Goal: Task Accomplishment & Management: Use online tool/utility

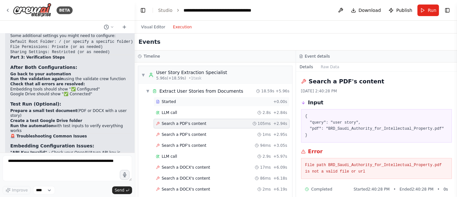
scroll to position [2621, 0]
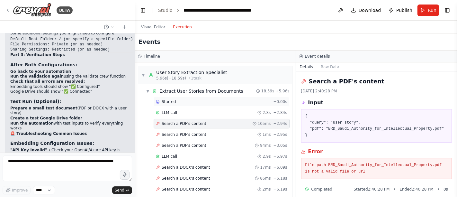
click at [184, 101] on div "Started" at bounding box center [213, 101] width 115 height 5
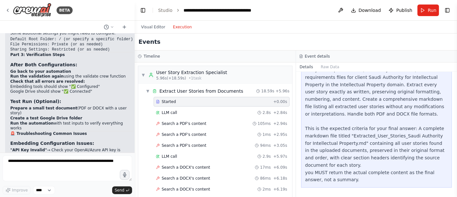
scroll to position [47, 0]
click at [190, 112] on div "LLM call 2.8s + 2.84s" at bounding box center [221, 112] width 131 height 5
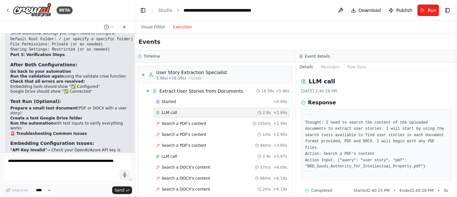
scroll to position [1, 0]
click at [175, 123] on span "Search a PDF's content" at bounding box center [184, 123] width 45 height 5
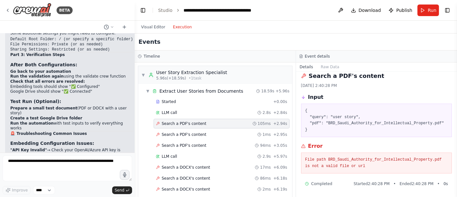
scroll to position [5, 0]
click at [190, 134] on span "Search a PDF's content" at bounding box center [184, 134] width 45 height 5
click at [189, 124] on span "Search a PDF's content" at bounding box center [184, 123] width 45 height 5
click at [181, 112] on div "LLM call 2.8s + 2.84s" at bounding box center [221, 112] width 131 height 5
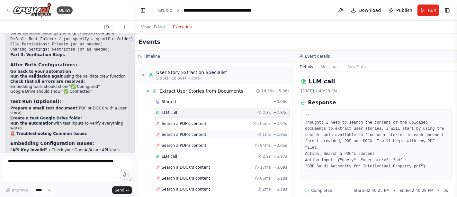
click at [193, 134] on span "Search a PDF's content" at bounding box center [184, 134] width 45 height 5
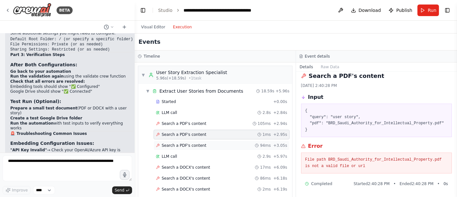
click at [191, 143] on span "Search a PDF's content" at bounding box center [184, 145] width 45 height 5
click at [184, 123] on span "Search a PDF's content" at bounding box center [184, 123] width 45 height 5
click at [187, 137] on div "Search a PDF's content 1ms + 2.95s" at bounding box center [222, 134] width 136 height 10
click at [190, 145] on span "Search a PDF's content" at bounding box center [184, 145] width 45 height 5
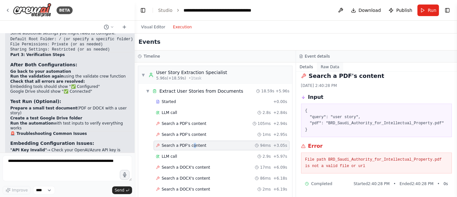
click at [327, 66] on button "Raw Data" at bounding box center [330, 66] width 26 height 9
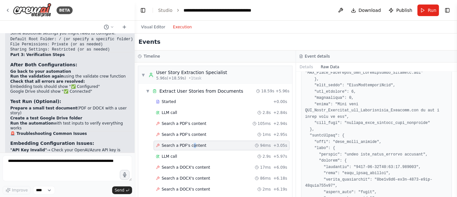
scroll to position [285, 0]
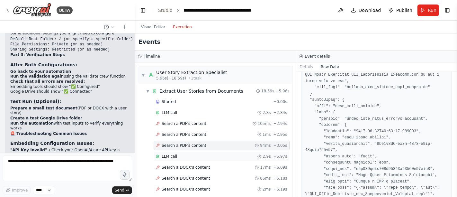
click at [175, 156] on div "LLM call 2.9s + 5.97s" at bounding box center [221, 156] width 131 height 5
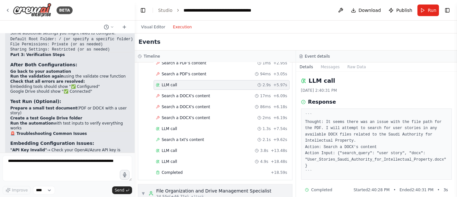
scroll to position [107, 0]
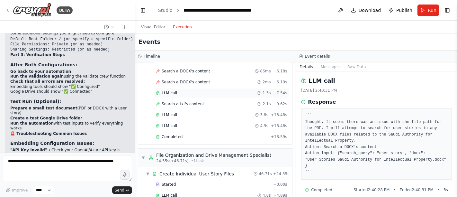
click at [177, 91] on div "LLM call 1.3s + 7.54s" at bounding box center [221, 92] width 131 height 5
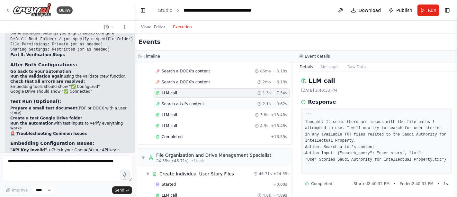
click at [174, 102] on span "Search a txt's content" at bounding box center [183, 103] width 42 height 5
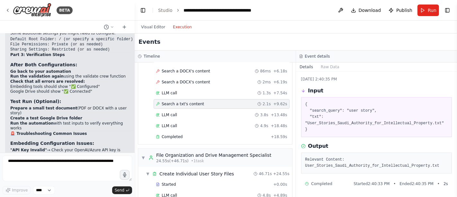
scroll to position [12, 0]
click at [168, 113] on span "LLM call" at bounding box center [169, 114] width 15 height 5
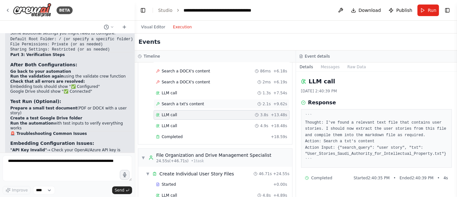
click at [177, 101] on span "Search a txt's content" at bounding box center [183, 103] width 42 height 5
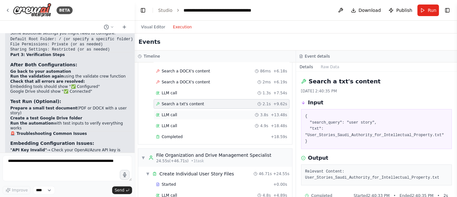
click at [165, 112] on span "LLM call" at bounding box center [169, 114] width 15 height 5
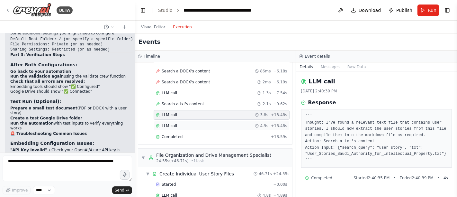
click at [168, 126] on div "LLM call 4.9s + 18.48s" at bounding box center [222, 126] width 136 height 10
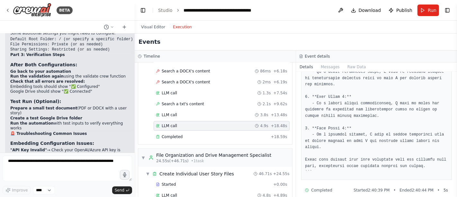
scroll to position [182, 0]
click at [179, 92] on div "LLM call 1.3s + 7.54s" at bounding box center [221, 92] width 131 height 5
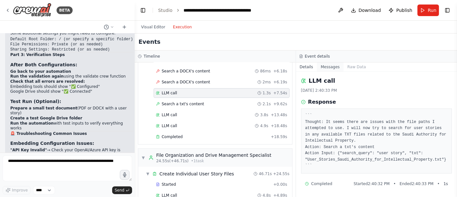
click at [326, 64] on button "Messages" at bounding box center [330, 66] width 27 height 9
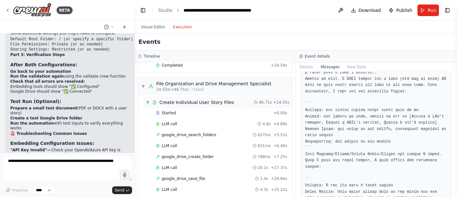
scroll to position [178, 0]
click at [205, 110] on div "Started" at bounding box center [213, 112] width 115 height 5
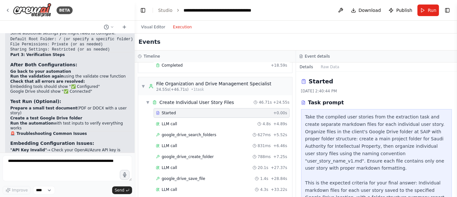
scroll to position [32, 0]
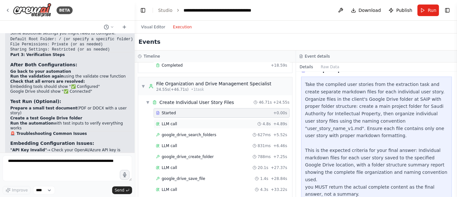
click at [196, 121] on div "LLM call 4.8s + 4.89s" at bounding box center [221, 123] width 131 height 5
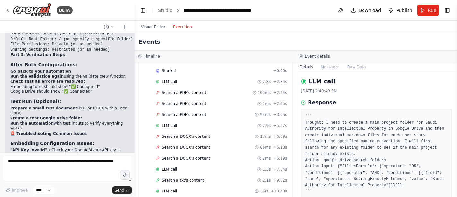
scroll to position [0, 0]
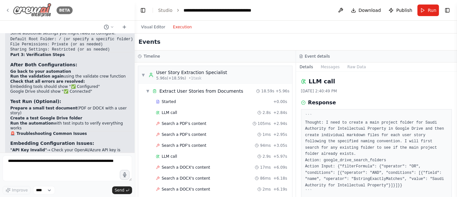
click at [8, 10] on icon at bounding box center [7, 10] width 5 height 5
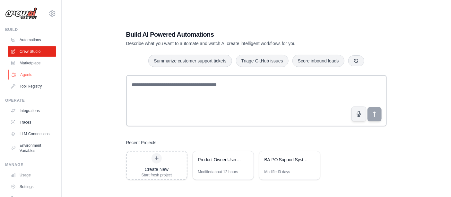
click at [23, 75] on link "Agents" at bounding box center [32, 74] width 49 height 10
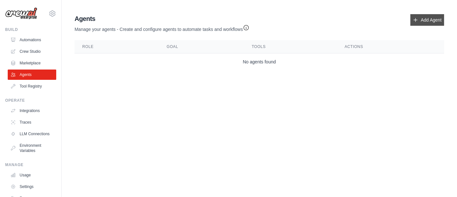
click at [418, 15] on link "Add Agent" at bounding box center [427, 20] width 34 height 12
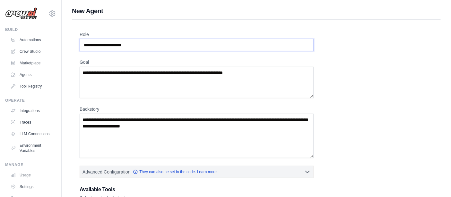
drag, startPoint x: 153, startPoint y: 46, endPoint x: 76, endPoint y: 39, distance: 77.8
click at [76, 39] on div "Role Goal Backstory Advanced Configuration They can also be set in the code. Le…" at bounding box center [256, 179] width 369 height 319
click at [101, 47] on input "Role" at bounding box center [197, 45] width 234 height 12
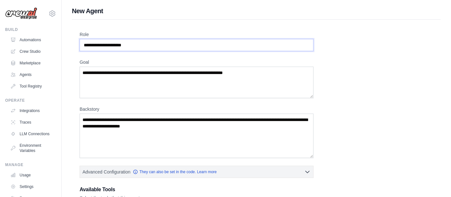
click at [101, 47] on input "Role" at bounding box center [197, 45] width 234 height 12
click at [105, 75] on textarea "Goal" at bounding box center [197, 82] width 234 height 31
click at [107, 44] on input "Role" at bounding box center [197, 45] width 234 height 12
type input "*"
type input "**********"
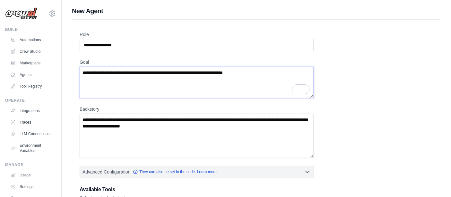
click at [104, 76] on textarea "Goal" at bounding box center [197, 82] width 234 height 31
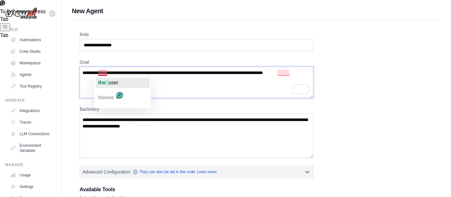
click at [103, 82] on span "the" at bounding box center [102, 82] width 8 height 5
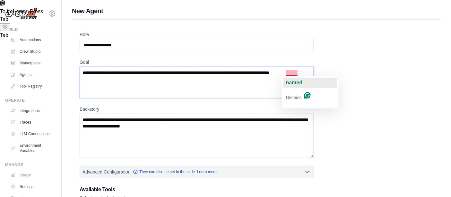
click at [297, 81] on span "named" at bounding box center [294, 82] width 17 height 5
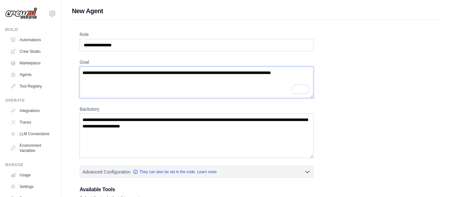
type textarea "**********"
click at [120, 128] on textarea "Backstory" at bounding box center [197, 135] width 234 height 44
type textarea "*"
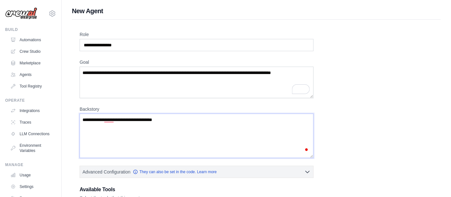
type textarea "**********"
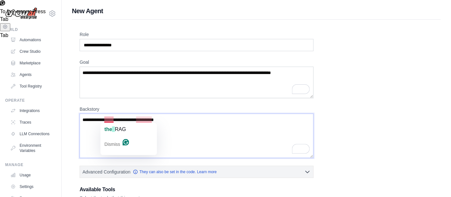
click at [106, 118] on textarea "**********" at bounding box center [197, 135] width 234 height 44
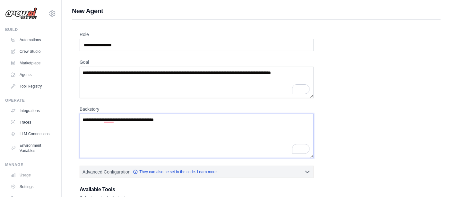
click at [106, 118] on textarea "**********" at bounding box center [197, 135] width 234 height 44
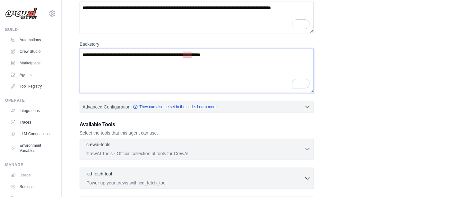
scroll to position [71, 0]
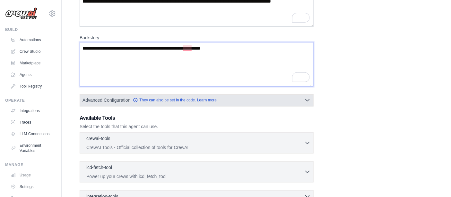
type textarea "**********"
click at [308, 98] on icon "button" at bounding box center [308, 100] width 6 height 6
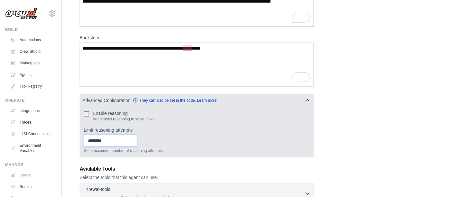
click at [137, 138] on input "*" at bounding box center [110, 140] width 53 height 12
type input "*"
click at [137, 137] on input "*" at bounding box center [110, 140] width 53 height 12
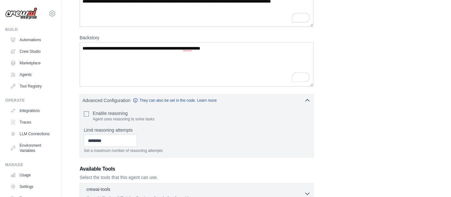
click at [214, 166] on h3 "Available Tools" at bounding box center [197, 169] width 234 height 8
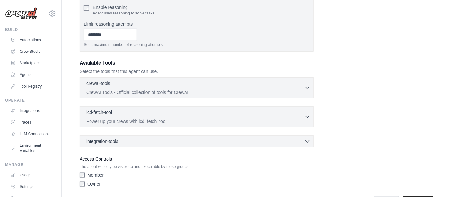
scroll to position [178, 0]
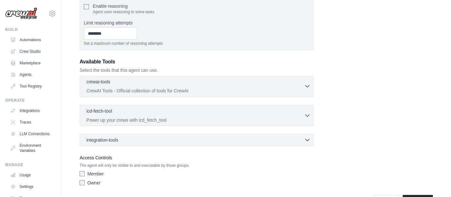
click at [223, 82] on div "crewai-tools 0 selected" at bounding box center [195, 82] width 218 height 8
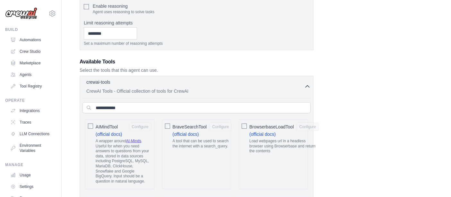
click at [310, 86] on icon "button" at bounding box center [308, 86] width 6 height 6
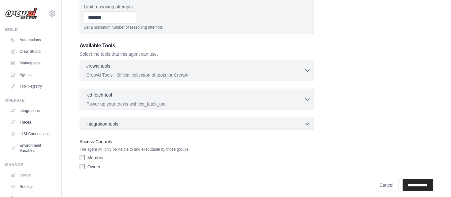
scroll to position [197, 0]
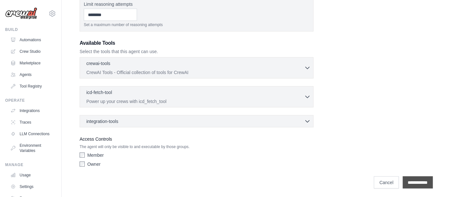
click at [415, 179] on input "**********" at bounding box center [418, 182] width 30 height 12
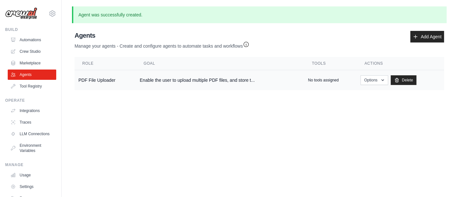
click at [186, 79] on td "Enable the user to upload multiple PDF files, and store t..." at bounding box center [220, 80] width 168 height 20
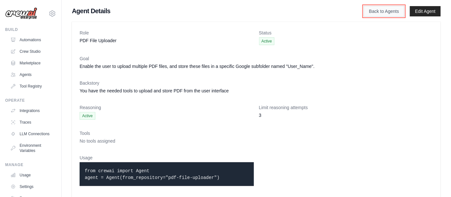
click at [378, 10] on link "Back to Agents" at bounding box center [384, 11] width 41 height 11
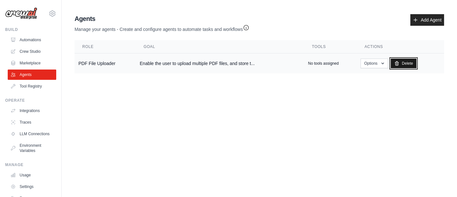
click at [407, 63] on link "Delete" at bounding box center [404, 63] width 26 height 10
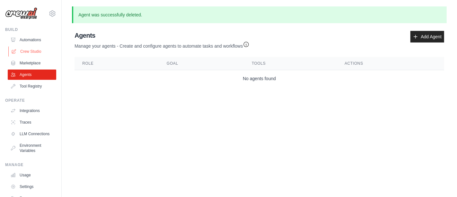
click at [30, 51] on link "Crew Studio" at bounding box center [32, 51] width 49 height 10
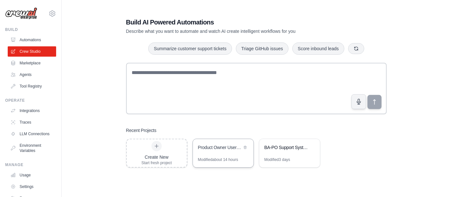
scroll to position [13, 0]
click at [209, 149] on div "Product Owner User Story Management System" at bounding box center [220, 146] width 44 height 6
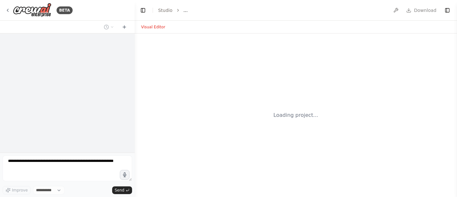
select select "****"
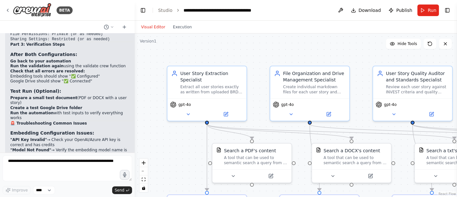
scroll to position [2621, 0]
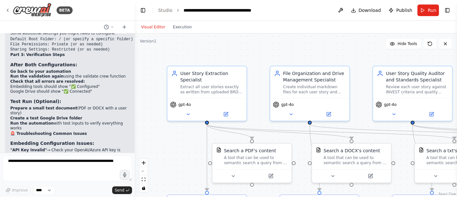
drag, startPoint x: 0, startPoint y: 0, endPoint x: 170, endPoint y: 135, distance: 217.0
click at [170, 135] on div ".deletable-edge-delete-btn { width: 20px; height: 20px; border: 0px solid #ffff…" at bounding box center [296, 114] width 322 height 163
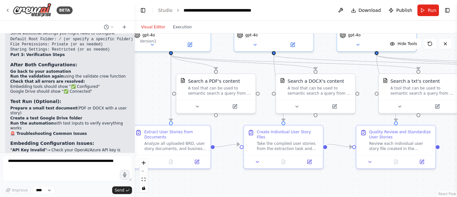
drag, startPoint x: 146, startPoint y: 86, endPoint x: 141, endPoint y: 95, distance: 9.5
click at [141, 95] on div ".deletable-edge-delete-btn { width: 20px; height: 20px; border: 0px solid #ffff…" at bounding box center [296, 114] width 322 height 163
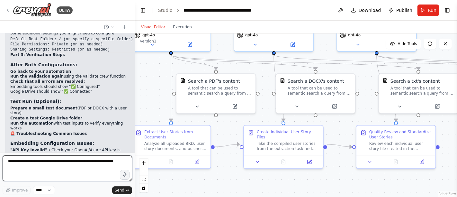
click at [44, 165] on textarea at bounding box center [67, 168] width 129 height 26
type textarea "*"
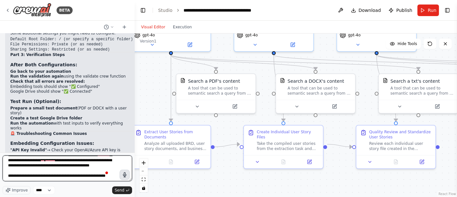
scroll to position [13, 0]
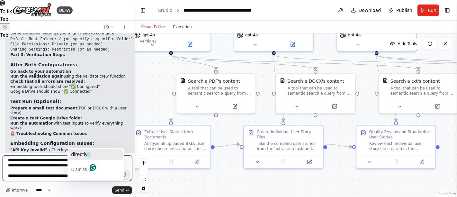
click at [81, 156] on span "directly" at bounding box center [79, 153] width 16 height 5
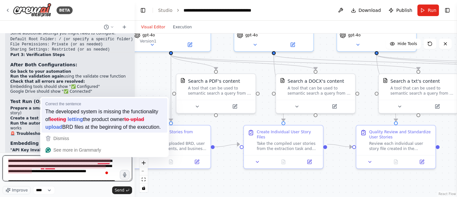
scroll to position [11, 0]
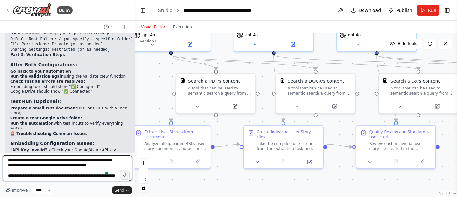
click at [101, 176] on textarea "**********" at bounding box center [67, 168] width 129 height 26
type textarea "**********"
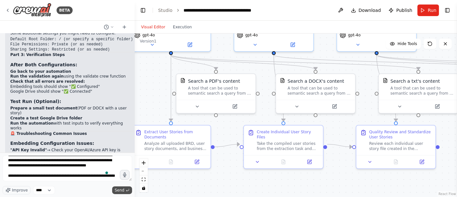
click at [123, 190] on span "Send" at bounding box center [120, 189] width 10 height 5
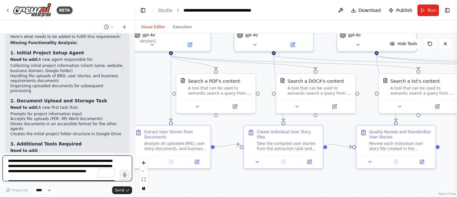
scroll to position [2986, 0]
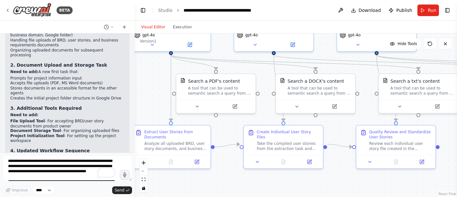
drag, startPoint x: 11, startPoint y: 84, endPoint x: 70, endPoint y: 135, distance: 78.3
click at [70, 135] on div "▶ Thought process You're absolutely right! The current system is missing the cr…" at bounding box center [67, 140] width 114 height 325
copy div "Questions Before Implementation: File Upload Method: Should the system accept m…"
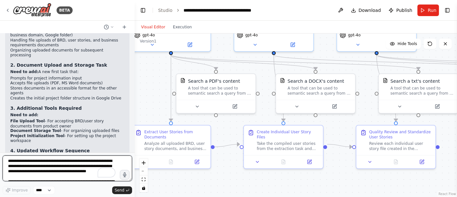
click at [34, 162] on textarea "**********" at bounding box center [67, 168] width 129 height 26
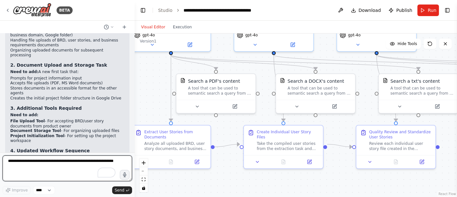
paste textarea "**********"
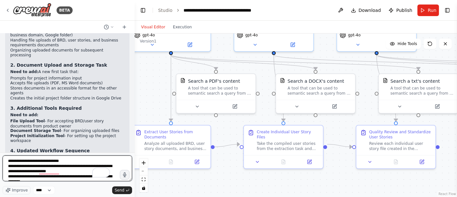
scroll to position [0, 0]
click at [68, 172] on textarea "**********" at bounding box center [67, 168] width 129 height 26
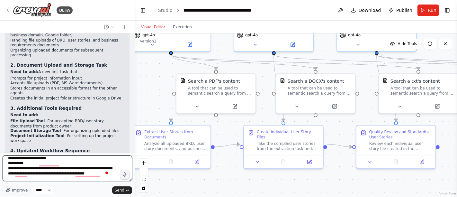
scroll to position [13, 0]
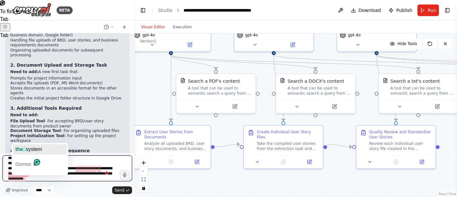
click at [20, 149] on span "the" at bounding box center [19, 148] width 8 height 5
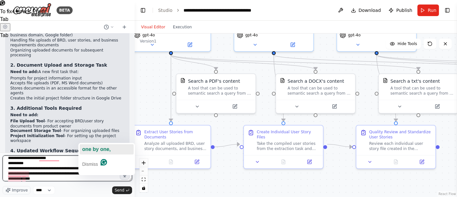
click at [94, 150] on span "one by one," at bounding box center [96, 148] width 29 height 5
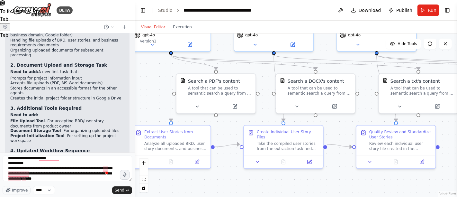
click at [105, 170] on span at bounding box center [107, 172] width 6 height 9
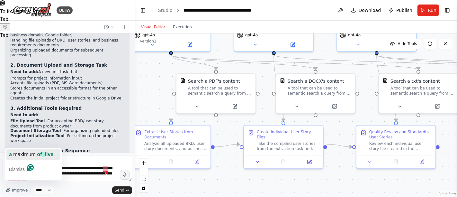
click at [27, 156] on span "maximum" at bounding box center [24, 153] width 22 height 5
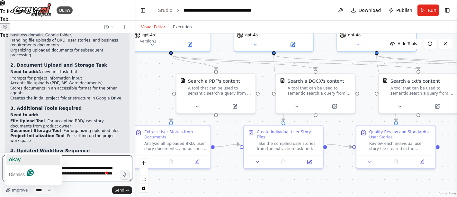
click at [20, 160] on span "okay" at bounding box center [15, 158] width 12 height 5
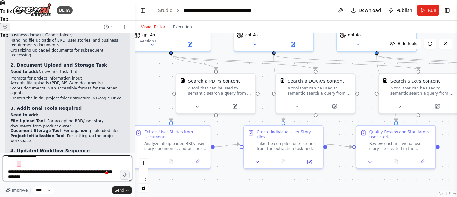
scroll to position [36, 0]
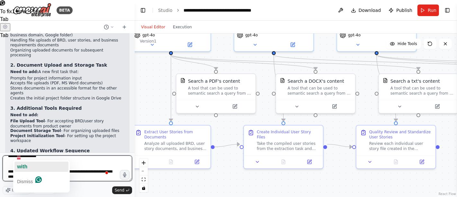
click at [21, 165] on span "with" at bounding box center [22, 166] width 10 height 5
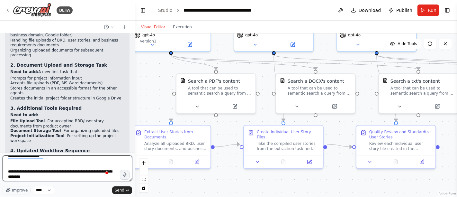
click at [27, 168] on textarea "**********" at bounding box center [67, 168] width 129 height 26
drag, startPoint x: 131, startPoint y: 179, endPoint x: 122, endPoint y: 127, distance: 53.6
click at [125, 124] on div "BETA Hello! I'm the CrewAI assistant. What kind of automation do you want to bu…" at bounding box center [67, 98] width 135 height 197
click at [44, 174] on textarea "**********" at bounding box center [67, 168] width 129 height 26
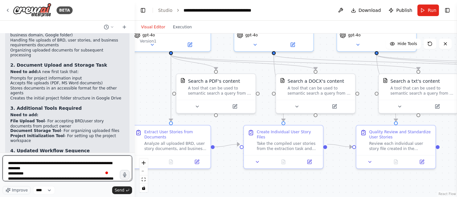
scroll to position [49, 0]
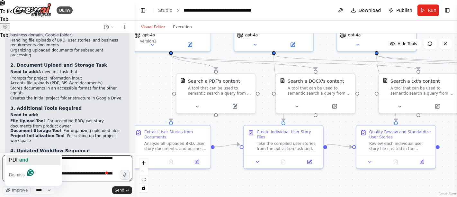
click at [18, 160] on span "PDF" at bounding box center [14, 159] width 10 height 5
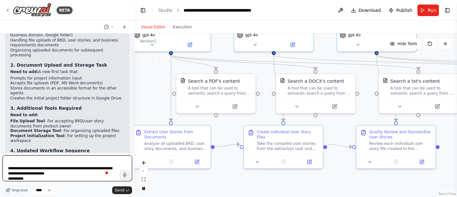
scroll to position [80, 0]
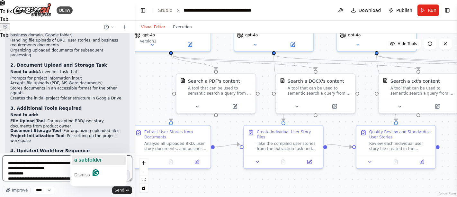
click at [82, 158] on span "subfolder" at bounding box center [89, 159] width 23 height 5
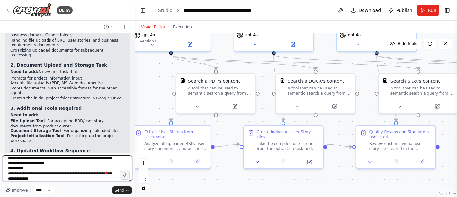
scroll to position [90, 0]
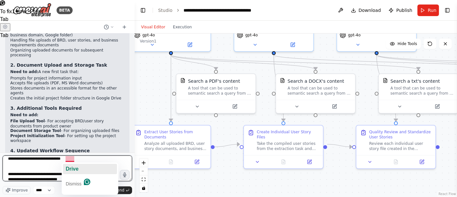
click at [72, 168] on span "Drive" at bounding box center [72, 168] width 13 height 5
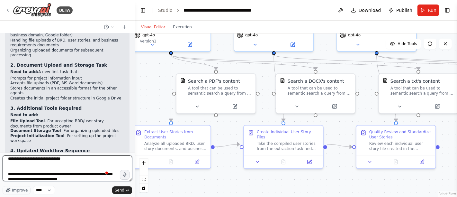
click at [71, 174] on textarea "**********" at bounding box center [67, 168] width 129 height 26
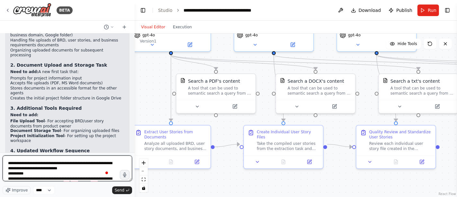
scroll to position [121, 0]
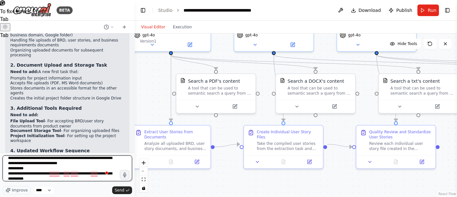
click at [10, 175] on textarea "**********" at bounding box center [67, 168] width 129 height 26
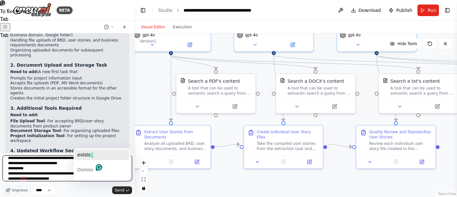
click at [94, 154] on button "exists ;" at bounding box center [102, 154] width 54 height 10
click at [102, 154] on span "it does" at bounding box center [100, 154] width 17 height 5
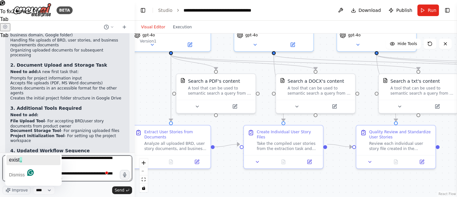
click at [25, 158] on button "exist ," at bounding box center [33, 160] width 54 height 10
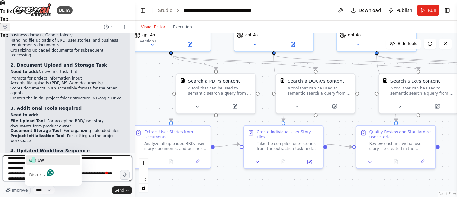
click at [41, 159] on span "new" at bounding box center [39, 159] width 9 height 5
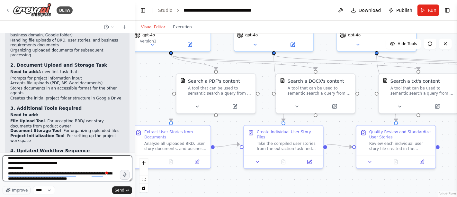
click at [18, 179] on textarea "**********" at bounding box center [67, 168] width 129 height 26
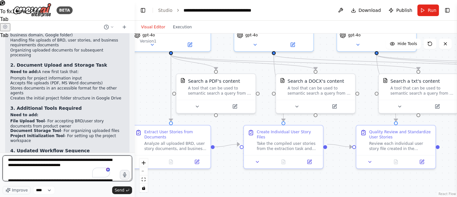
scroll to position [134, 0]
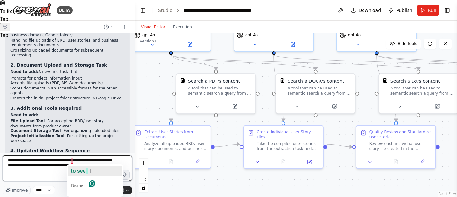
click at [76, 171] on span "to see" at bounding box center [78, 170] width 15 height 5
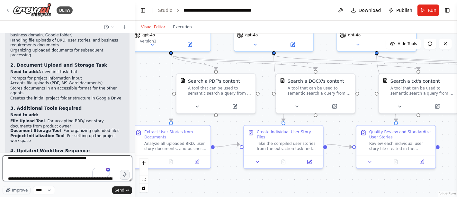
scroll to position [147, 0]
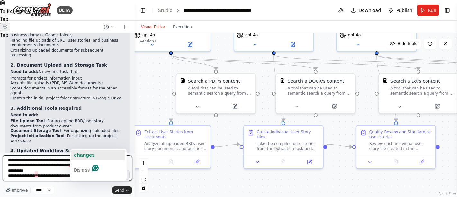
click at [83, 155] on span "changes" at bounding box center [84, 154] width 21 height 5
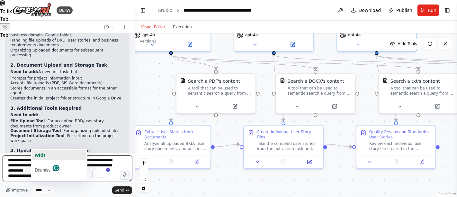
click at [41, 156] on span "with" at bounding box center [40, 154] width 10 height 5
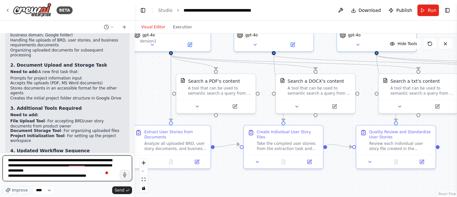
drag, startPoint x: 9, startPoint y: 165, endPoint x: 60, endPoint y: 170, distance: 51.6
click at [60, 170] on textarea "To enrich screen reader interactions, please activate Accessibility in Grammarl…" at bounding box center [67, 168] width 129 height 26
click at [78, 174] on textarea "To enrich screen reader interactions, please activate Accessibility in Grammarl…" at bounding box center [67, 168] width 129 height 26
type textarea "**********"
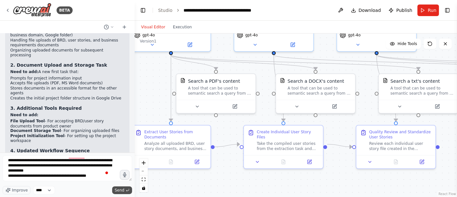
click at [118, 191] on span "Send" at bounding box center [120, 189] width 10 height 5
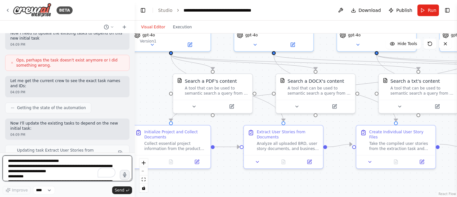
scroll to position [3594, 0]
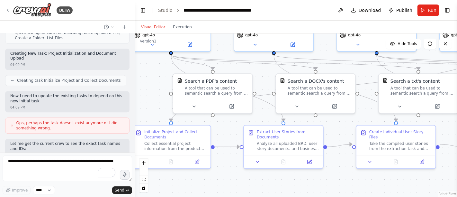
scroll to position [3522, 0]
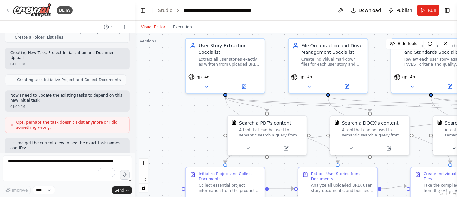
drag, startPoint x: 153, startPoint y: 101, endPoint x: 207, endPoint y: 140, distance: 66.9
click at [208, 142] on div ".deletable-edge-delete-btn { width: 20px; height: 20px; border: 0px solid #ffff…" at bounding box center [296, 114] width 322 height 163
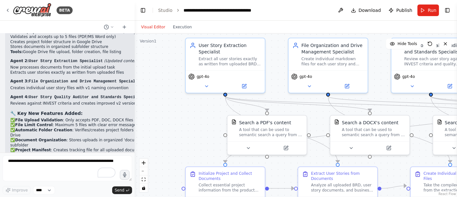
scroll to position [3843, 0]
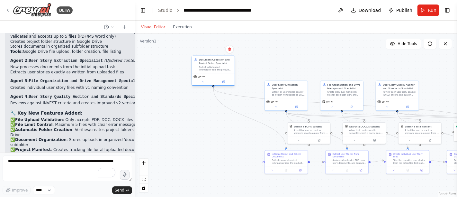
drag, startPoint x: 366, startPoint y: 94, endPoint x: 211, endPoint y: 69, distance: 156.8
click at [211, 69] on div "Collect initial project information from the product owner including client det…" at bounding box center [216, 68] width 34 height 5
drag, startPoint x: 286, startPoint y: 163, endPoint x: 218, endPoint y: 170, distance: 68.2
click at [218, 170] on div "Initialize Project and Collect Documents Collect essential project information …" at bounding box center [220, 164] width 43 height 16
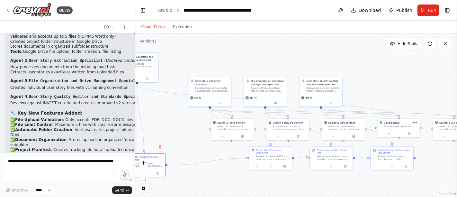
drag, startPoint x: 294, startPoint y: 179, endPoint x: 217, endPoint y: 175, distance: 76.6
click at [217, 175] on div ".deletable-edge-delete-btn { width: 20px; height: 20px; border: 0px solid #ffff…" at bounding box center [296, 114] width 322 height 163
drag, startPoint x: 400, startPoint y: 127, endPoint x: 171, endPoint y: 125, distance: 229.4
click at [171, 125] on div "Google Drive 9 of 9 Save files to Google Drive" at bounding box center [171, 123] width 43 height 11
drag, startPoint x: 216, startPoint y: 90, endPoint x: 223, endPoint y: 71, distance: 20.3
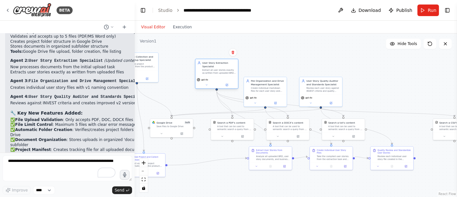
click at [223, 71] on div "Extract all user stories exactly as written from uploaded BRD, user story docum…" at bounding box center [219, 71] width 34 height 5
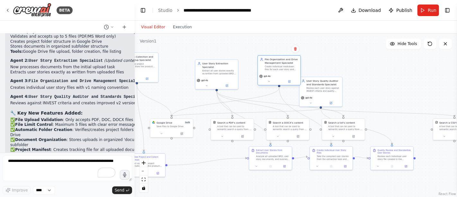
drag, startPoint x: 270, startPoint y: 93, endPoint x: 283, endPoint y: 70, distance: 26.5
click at [283, 70] on div "File Organization and Drive Management Specialist Create individual markdown fi…" at bounding box center [279, 64] width 43 height 17
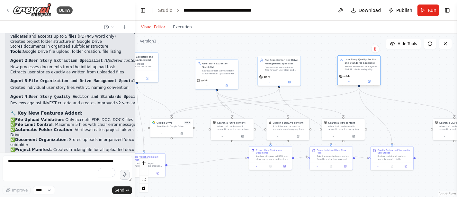
drag, startPoint x: 320, startPoint y: 91, endPoint x: 360, endPoint y: 70, distance: 45.1
click at [360, 70] on div "Review each user story against INVEST criteria and quality attributes, then ref…" at bounding box center [361, 67] width 34 height 5
drag, startPoint x: 268, startPoint y: 160, endPoint x: 242, endPoint y: 172, distance: 28.3
click at [242, 172] on div "Extract User Stories from Documents Analyze all uploaded BRD, user story docume…" at bounding box center [247, 168] width 43 height 24
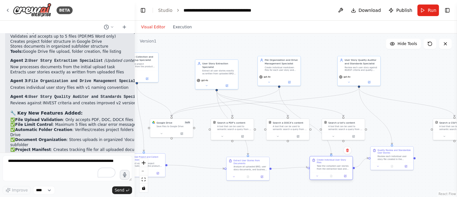
drag, startPoint x: 329, startPoint y: 156, endPoint x: 330, endPoint y: 166, distance: 10.3
click at [330, 166] on div "Take the compiled user stories from the extraction task and create separate mar…" at bounding box center [334, 166] width 34 height 5
drag, startPoint x: 387, startPoint y: 157, endPoint x: 397, endPoint y: 169, distance: 15.7
click at [397, 169] on div "Review each individual user story file created in the previous task against INV…" at bounding box center [407, 166] width 34 height 5
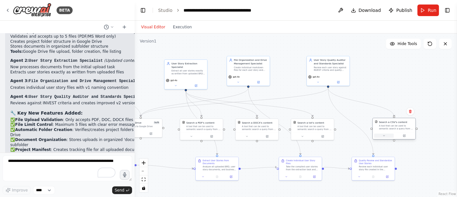
drag, startPoint x: 451, startPoint y: 133, endPoint x: 393, endPoint y: 133, distance: 58.8
click at [393, 133] on button at bounding box center [384, 135] width 20 height 4
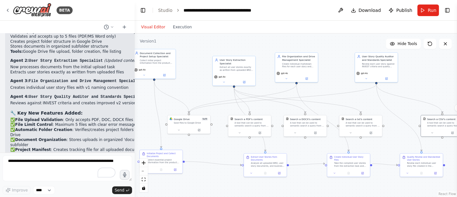
drag, startPoint x: 254, startPoint y: 156, endPoint x: 304, endPoint y: 150, distance: 50.2
click at [301, 153] on div ".deletable-edge-delete-btn { width: 20px; height: 20px; border: 0px solid #ffff…" at bounding box center [296, 114] width 322 height 163
click at [253, 129] on div "Search a PDF's content A tool that can be used to semantic search a query from …" at bounding box center [247, 125] width 43 height 22
click at [297, 128] on div "Search a DOCX's content A tool that can be used to semantic search a query from…" at bounding box center [302, 121] width 43 height 14
drag, startPoint x: 365, startPoint y: 124, endPoint x: 368, endPoint y: 123, distance: 3.4
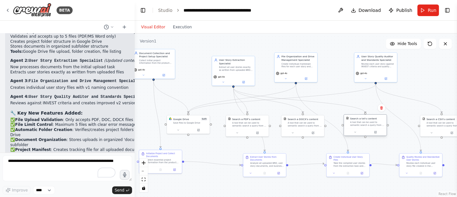
click at [368, 123] on div "A tool that can be used to semantic search a query from a txt's content." at bounding box center [367, 123] width 34 height 5
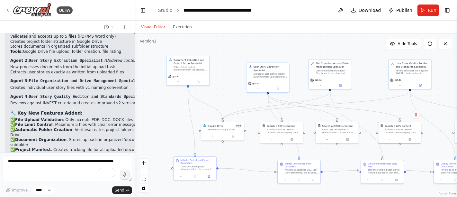
drag, startPoint x: 206, startPoint y: 180, endPoint x: 234, endPoint y: 180, distance: 28.0
click at [239, 186] on div ".deletable-edge-delete-btn { width: 20px; height: 20px; border: 0px solid #ffff…" at bounding box center [296, 114] width 322 height 163
click at [430, 8] on span "Run" at bounding box center [432, 10] width 9 height 6
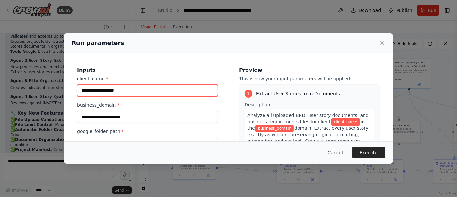
click at [119, 91] on input "client_name *" at bounding box center [147, 90] width 141 height 12
type input "*"
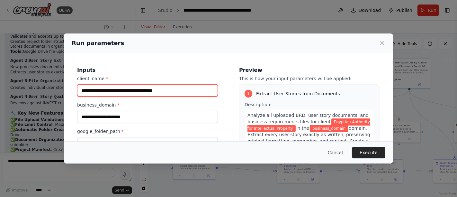
type input "**********"
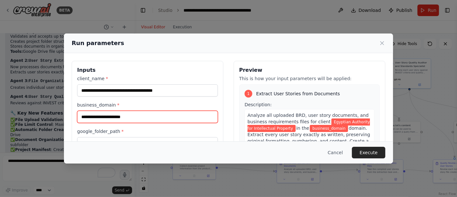
click at [120, 115] on input "business_domain *" at bounding box center [147, 117] width 141 height 12
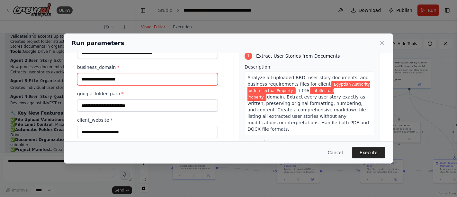
scroll to position [36, 0]
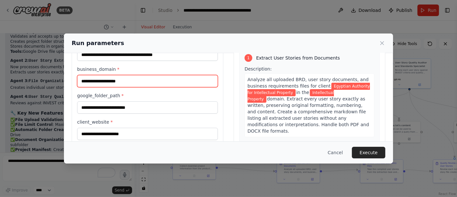
type input "**********"
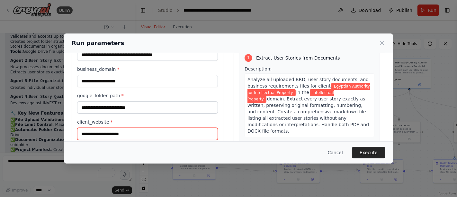
click at [97, 132] on input "client_website *" at bounding box center [147, 134] width 141 height 12
paste input "**********"
type input "**********"
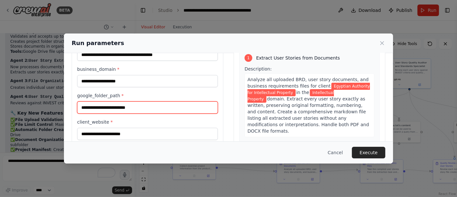
click at [94, 108] on input "google_folder_path *" at bounding box center [147, 107] width 141 height 12
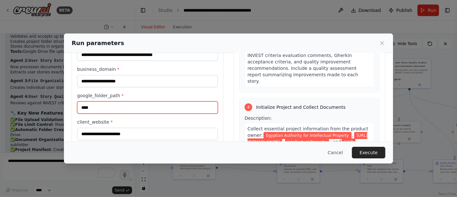
scroll to position [464, 0]
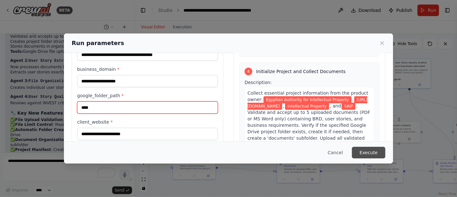
type input "****"
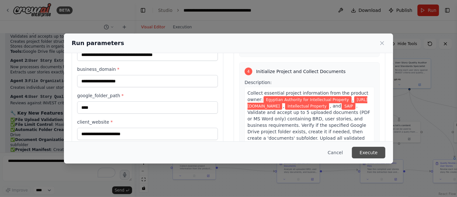
click at [371, 152] on button "Execute" at bounding box center [368, 153] width 33 height 12
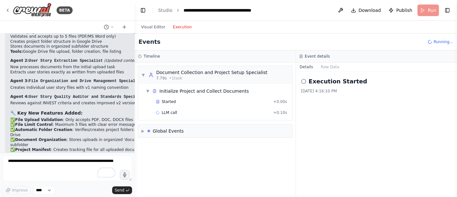
click at [171, 27] on button "Execution" at bounding box center [182, 27] width 27 height 8
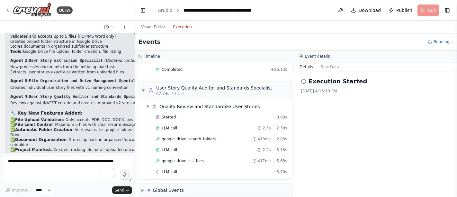
scroll to position [400, 0]
